Goal: Task Accomplishment & Management: Manage account settings

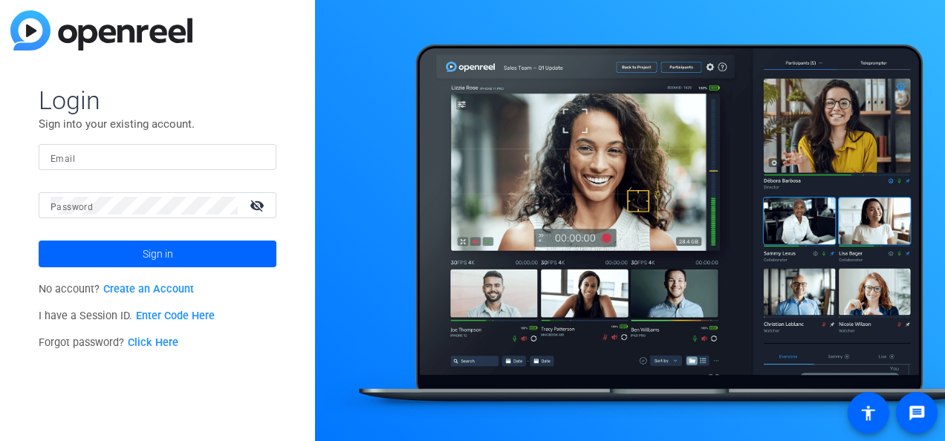
type input "[EMAIL_ADDRESS][DOMAIN_NAME]"
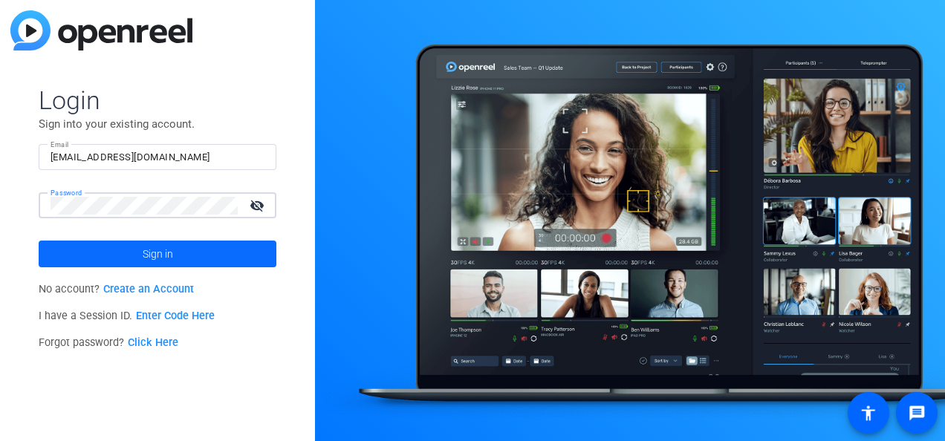
click at [143, 253] on span "Sign in" at bounding box center [158, 254] width 30 height 37
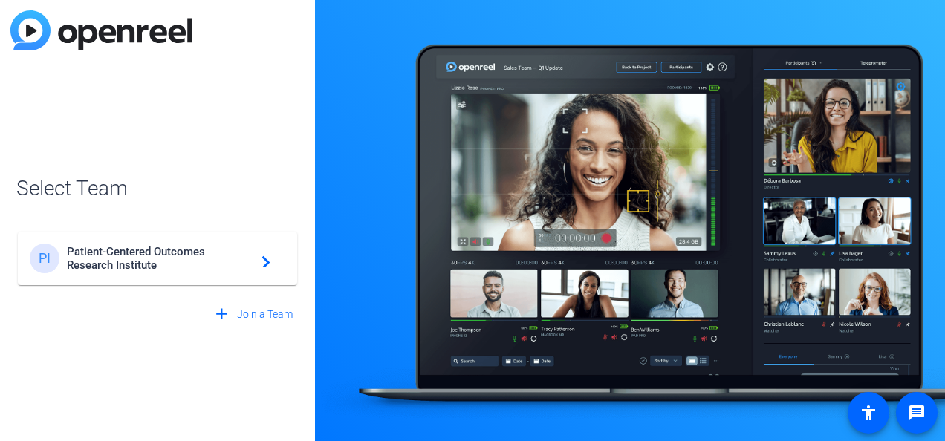
click at [236, 272] on div "PI Patient-Centered Outcomes Research Institute navigate_next" at bounding box center [158, 259] width 256 height 30
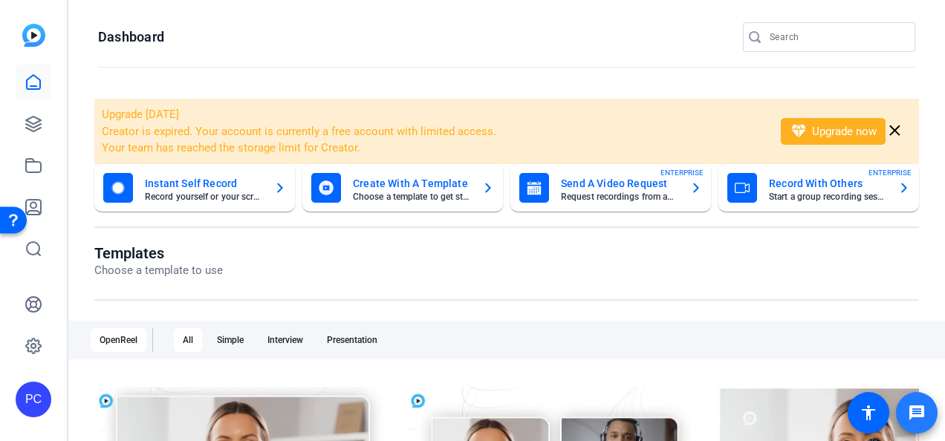
click at [908, 407] on mat-icon "message" at bounding box center [917, 413] width 18 height 18
click at [42, 346] on icon at bounding box center [34, 346] width 18 height 18
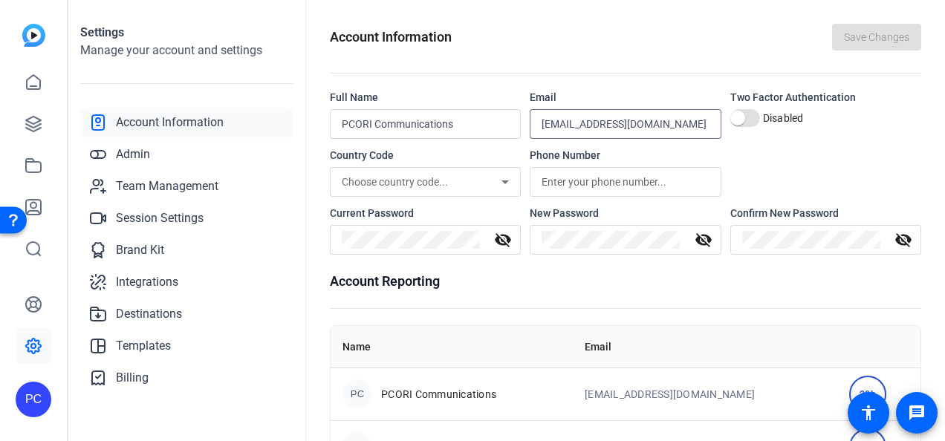
drag, startPoint x: 667, startPoint y: 128, endPoint x: 519, endPoint y: 126, distance: 147.9
click at [519, 126] on div "Full Name PCORI Communications Email [EMAIL_ADDRESS][DOMAIN_NAME] Two Factor Au…" at bounding box center [626, 114] width 592 height 49
click at [637, 64] on openreel-settings-page-header "Account Information Save Changes" at bounding box center [626, 49] width 592 height 50
click at [923, 404] on mat-icon "message" at bounding box center [917, 413] width 18 height 18
click at [922, 415] on mat-icon "message" at bounding box center [917, 413] width 18 height 18
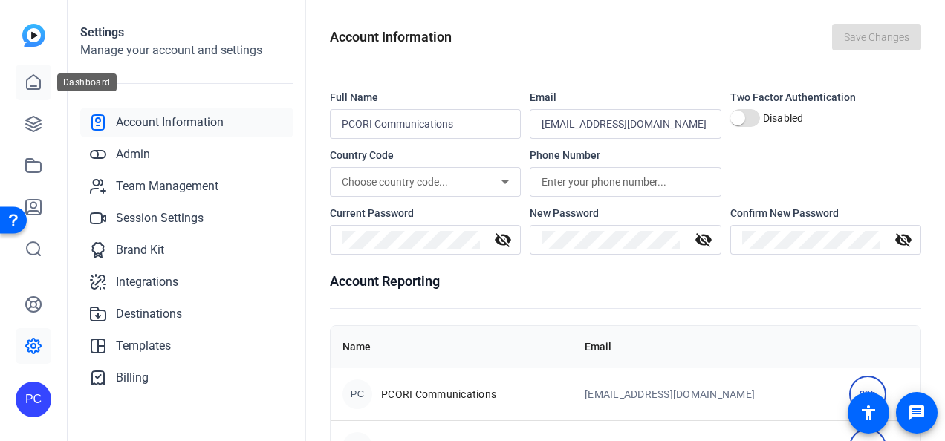
click at [37, 85] on icon at bounding box center [34, 83] width 18 height 18
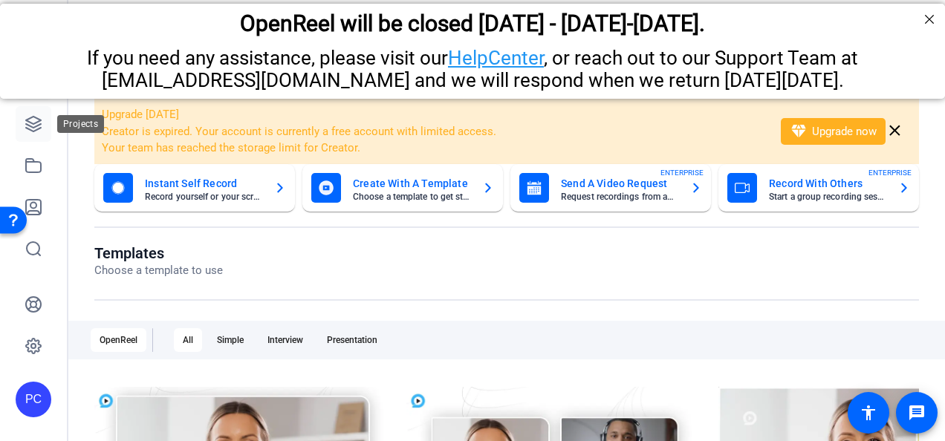
click at [35, 129] on icon at bounding box center [34, 124] width 18 height 18
